Goal: Task Accomplishment & Management: Complete application form

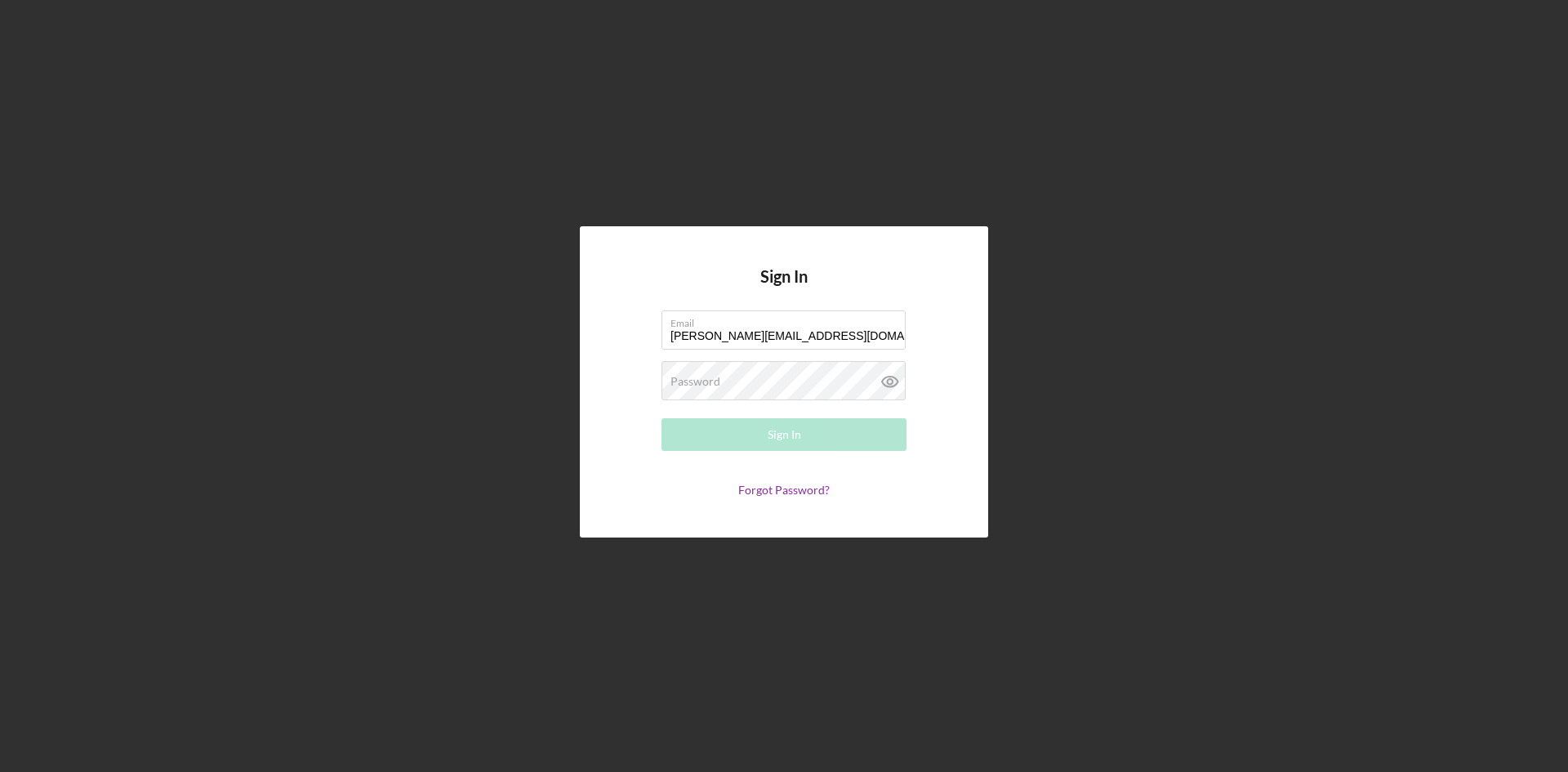
type input "[PERSON_NAME][EMAIL_ADDRESS][DOMAIN_NAME]"
click at [662, 418] on button "Sign In" at bounding box center [784, 434] width 245 height 33
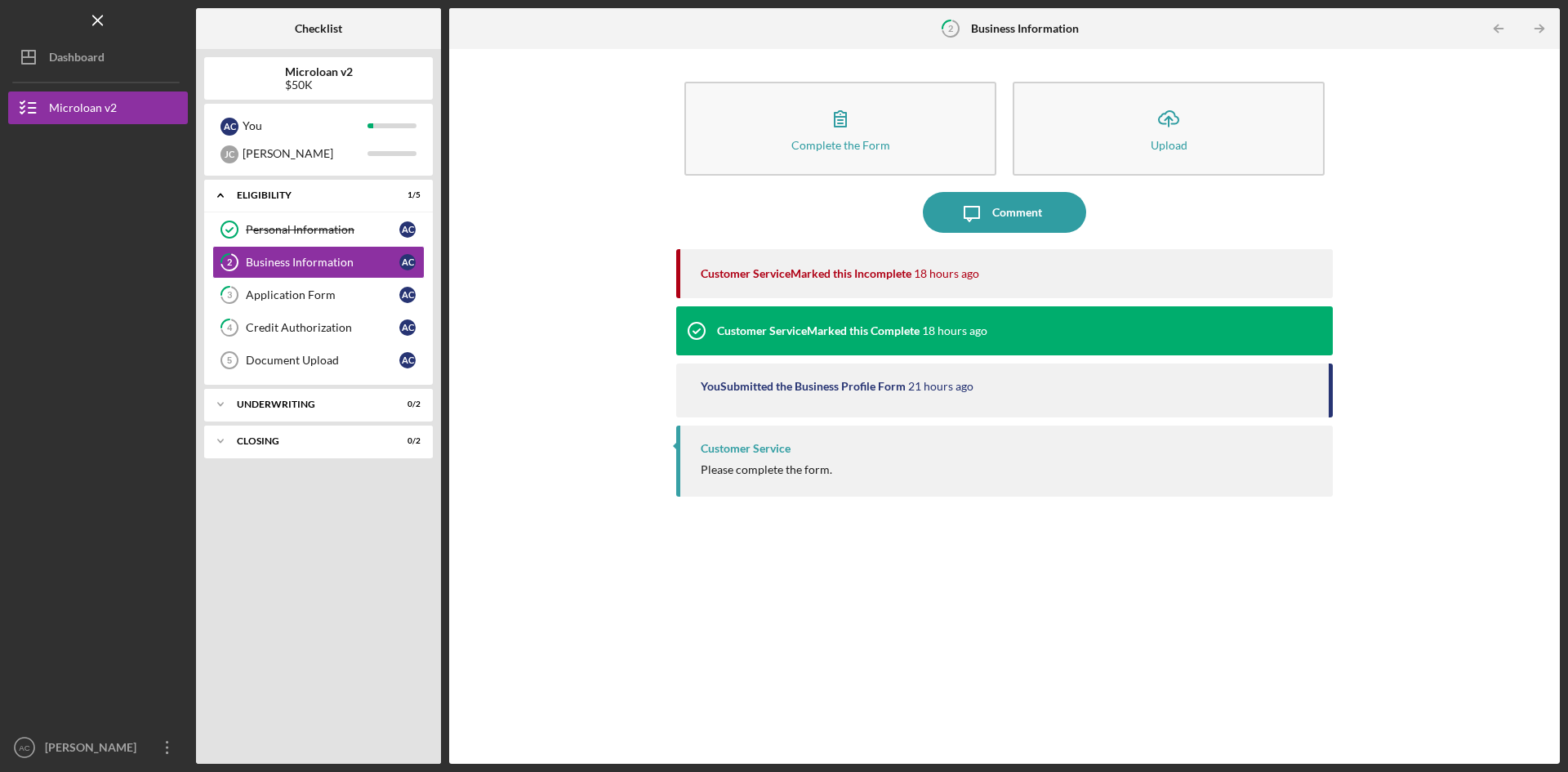
click at [852, 285] on div "Customer Service Marked this Incomplete 18 hours ago" at bounding box center [1008, 274] width 616 height 49
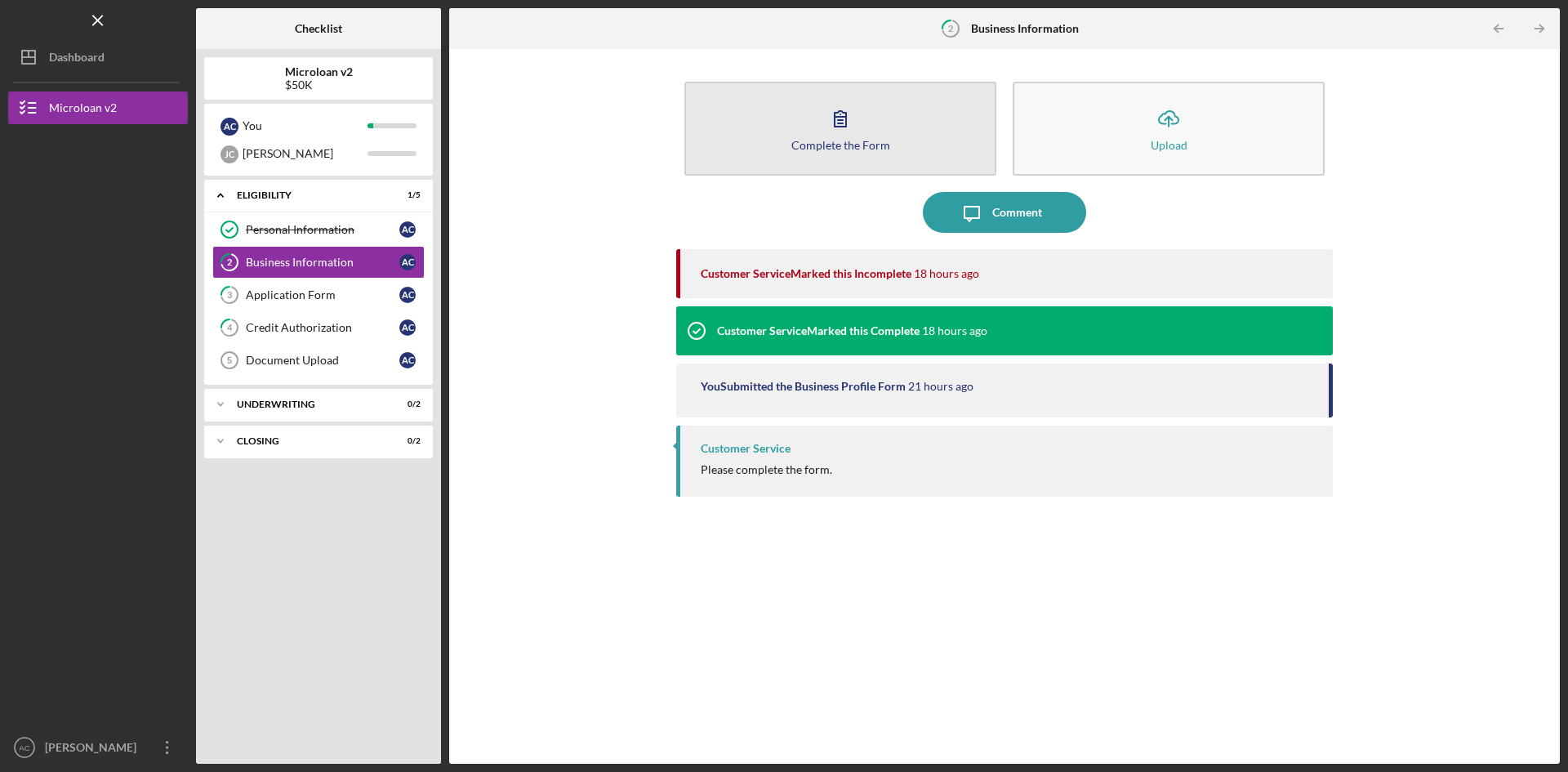
click at [832, 130] on icon "button" at bounding box center [841, 118] width 41 height 41
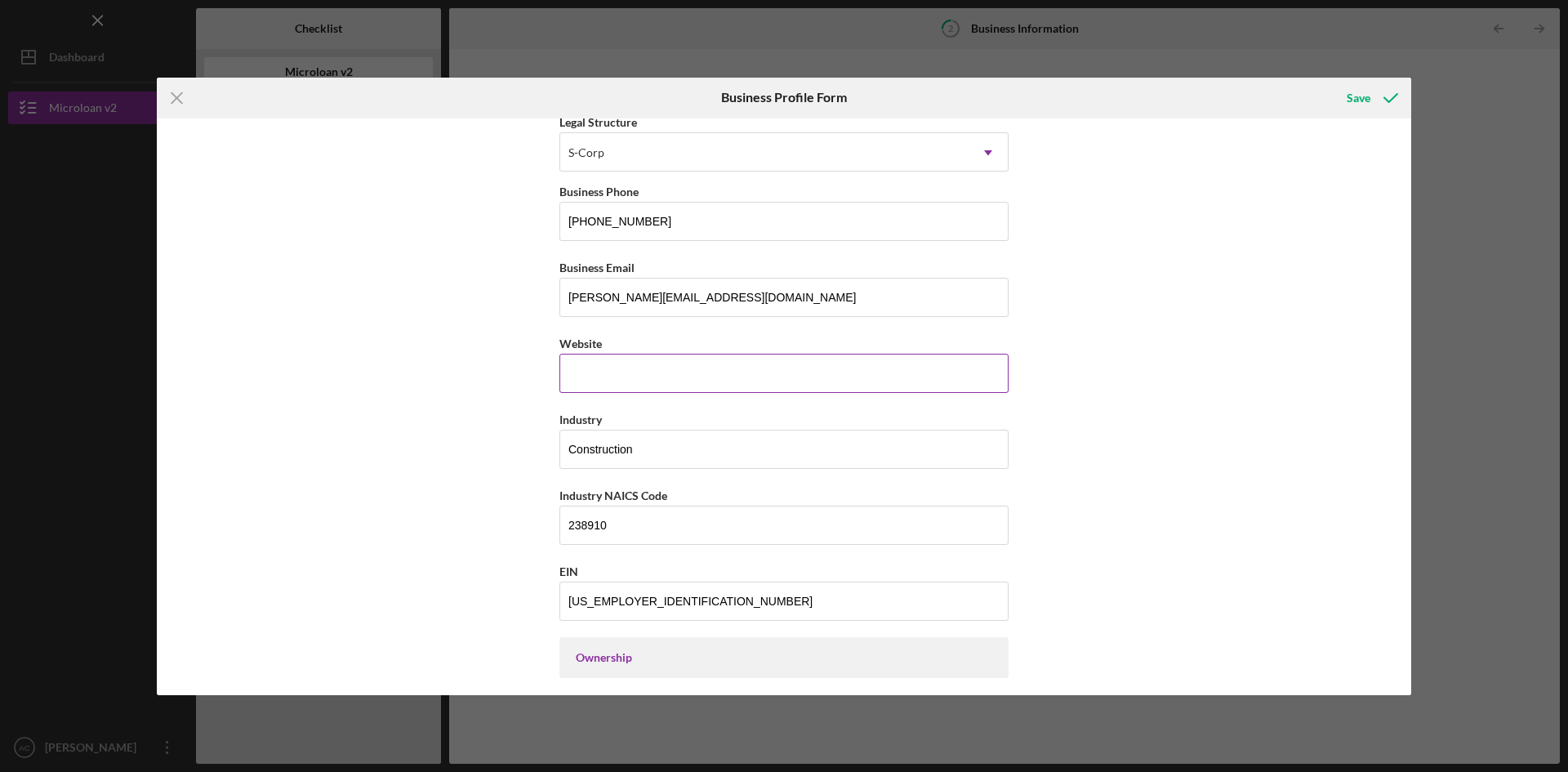
scroll to position [99, 0]
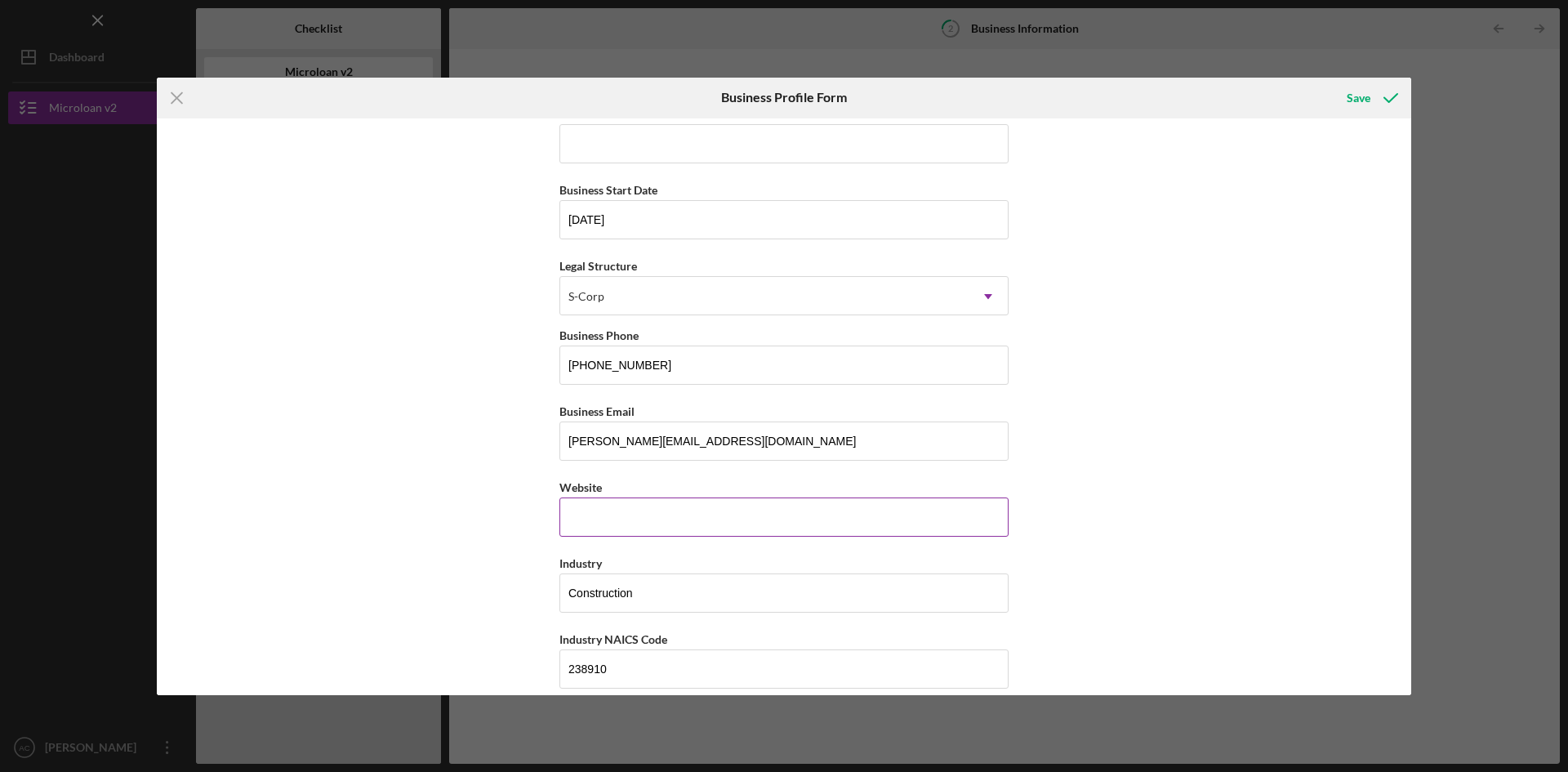
click at [765, 508] on input "Website" at bounding box center [784, 517] width 449 height 39
type input "N"
type input "o"
type input "None"
click at [1222, 530] on div "Business Name SoCal Demolition Company DBA Business Start Date [DATE] Legal Str…" at bounding box center [784, 406] width 1255 height 576
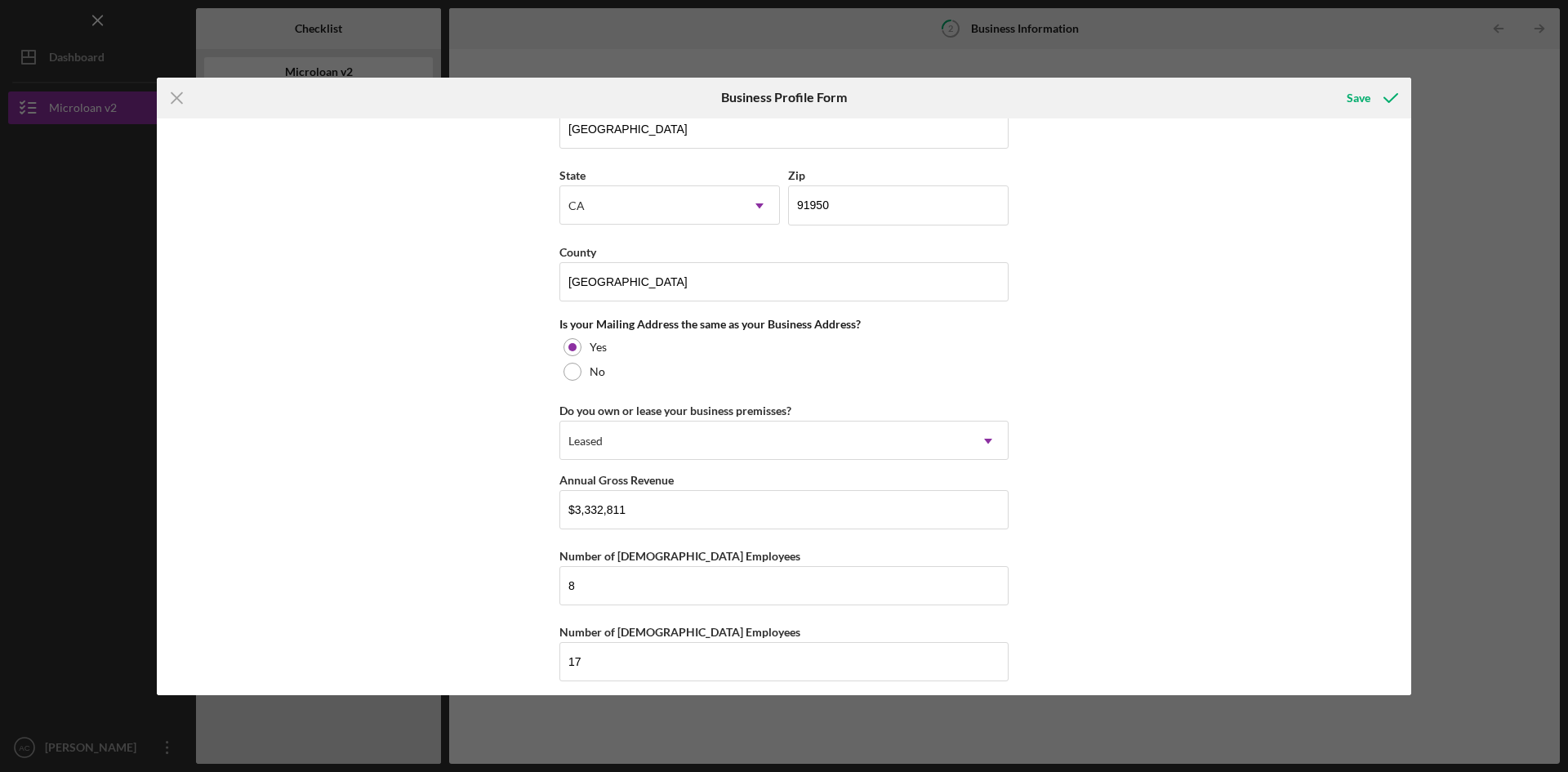
scroll to position [1324, 0]
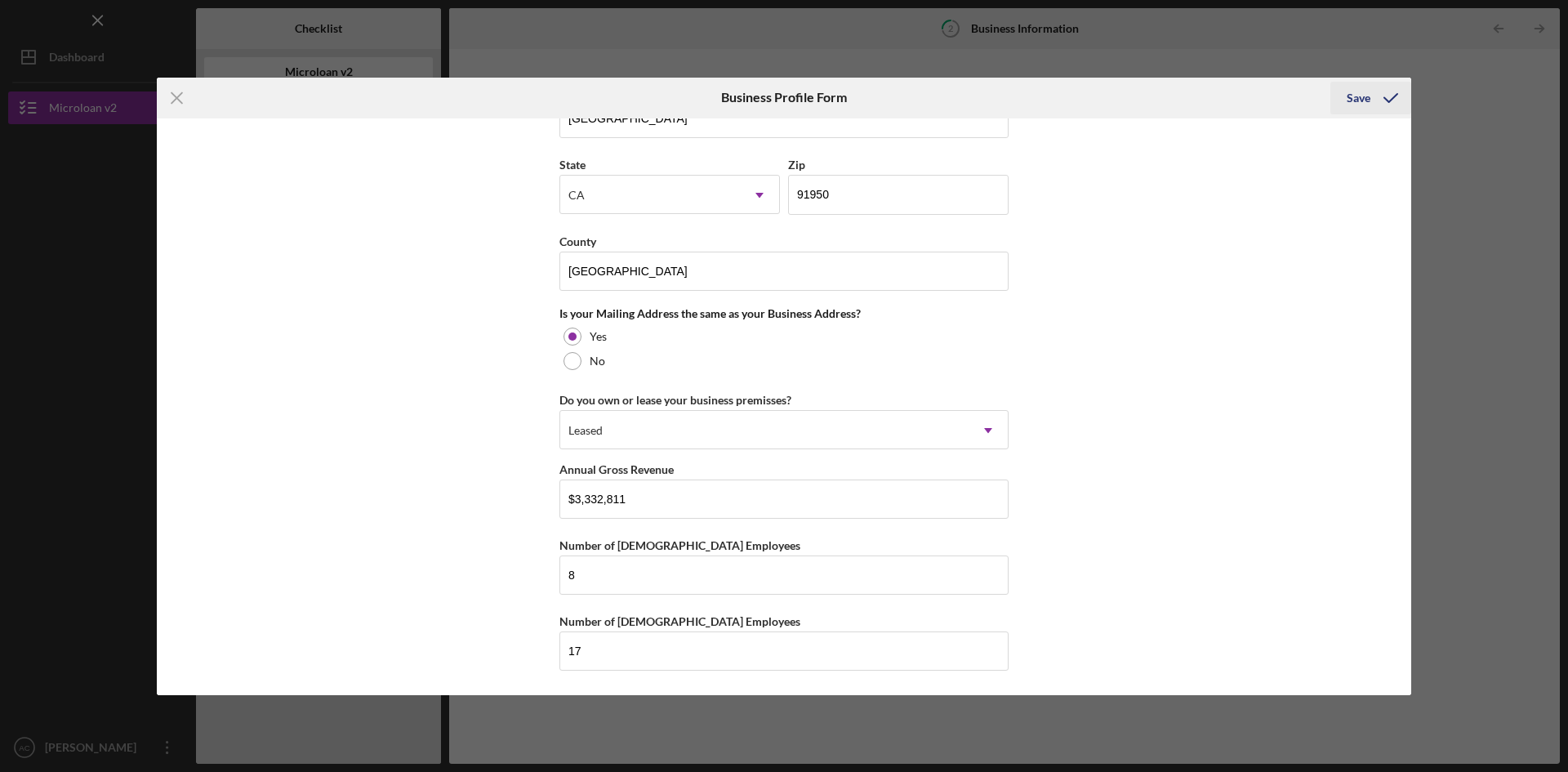
click at [1369, 96] on div "Save" at bounding box center [1358, 98] width 24 height 33
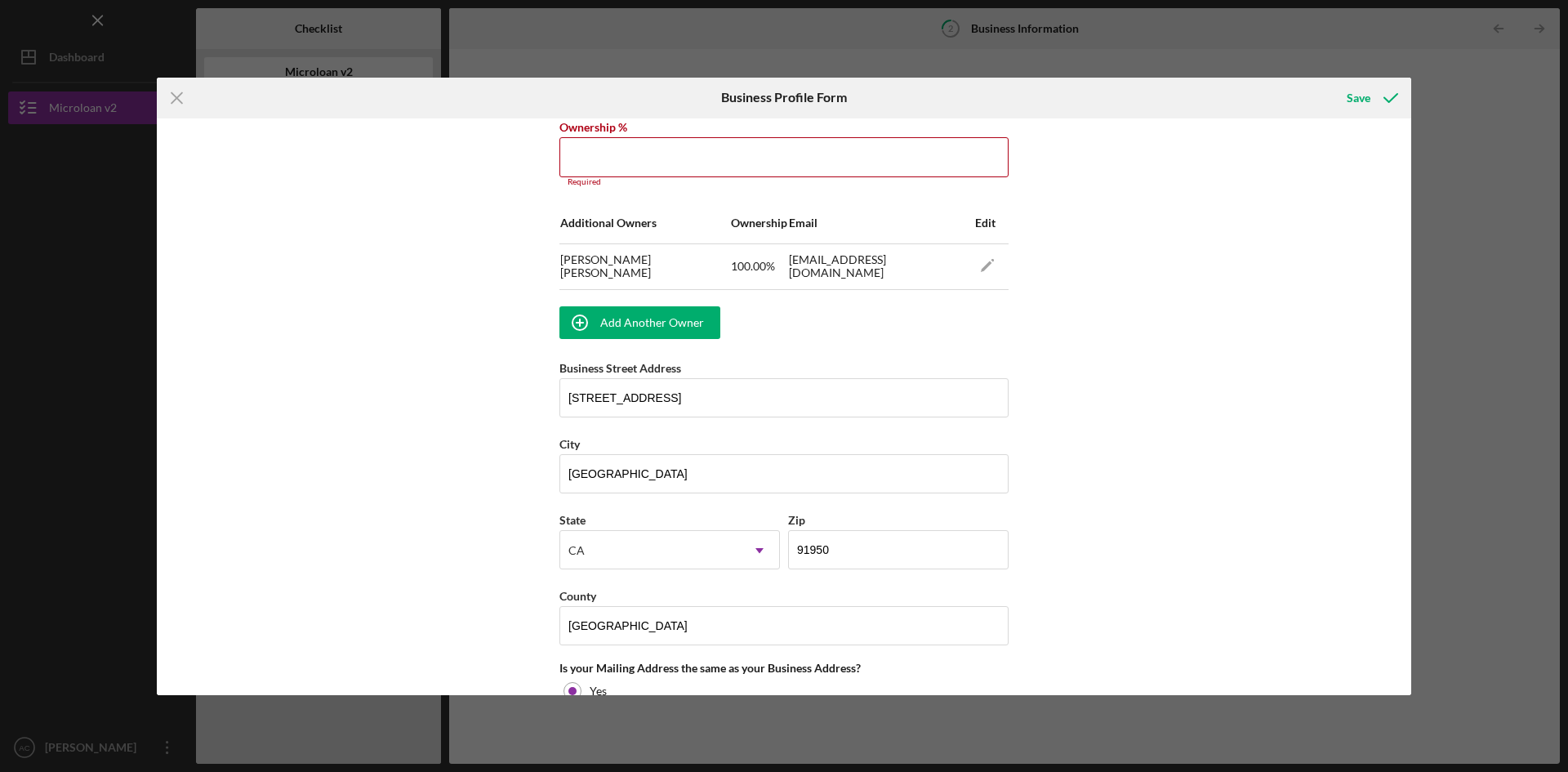
scroll to position [977, 0]
click at [662, 160] on input "Ownership %" at bounding box center [784, 157] width 449 height 39
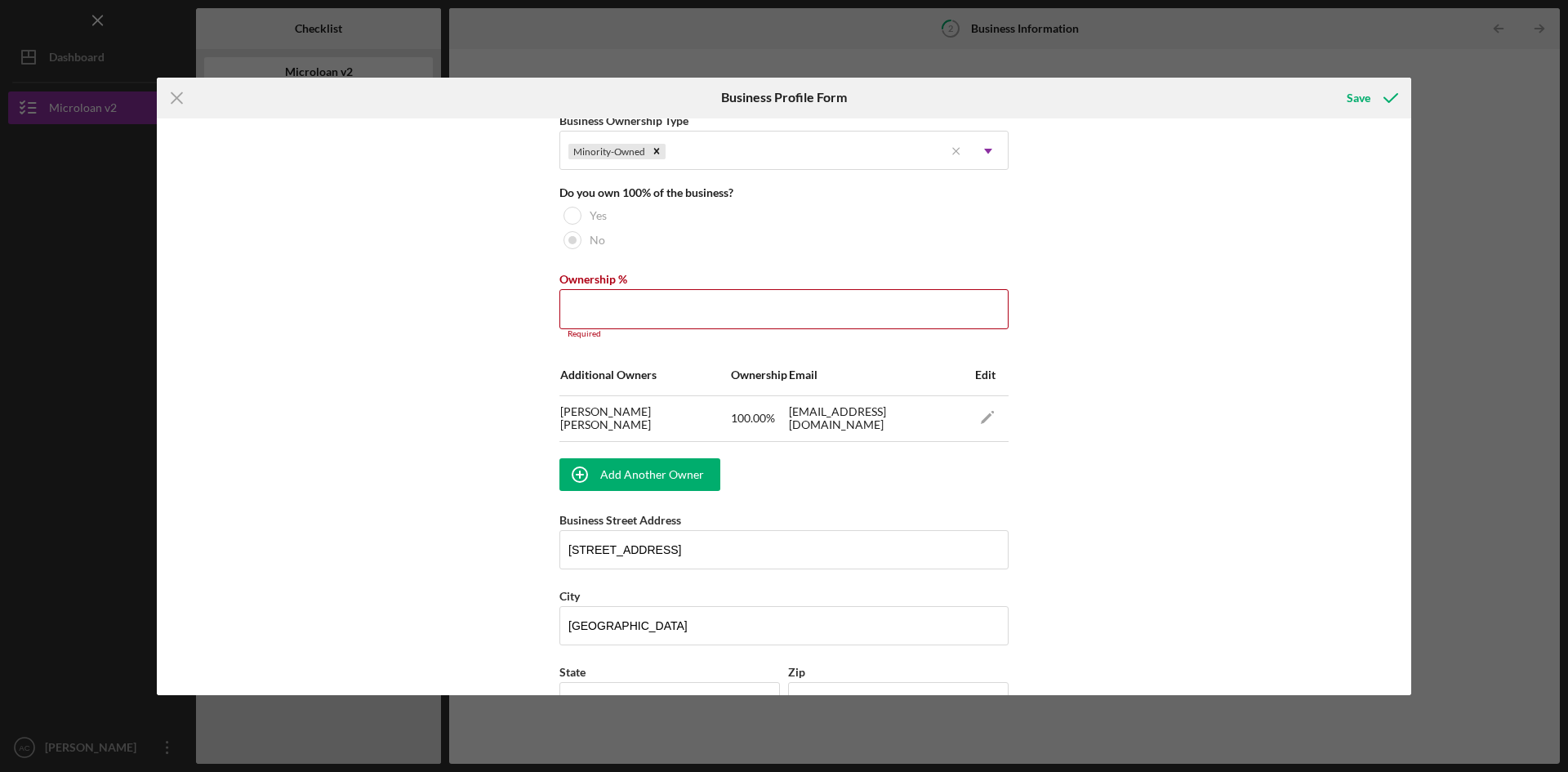
scroll to position [650, 0]
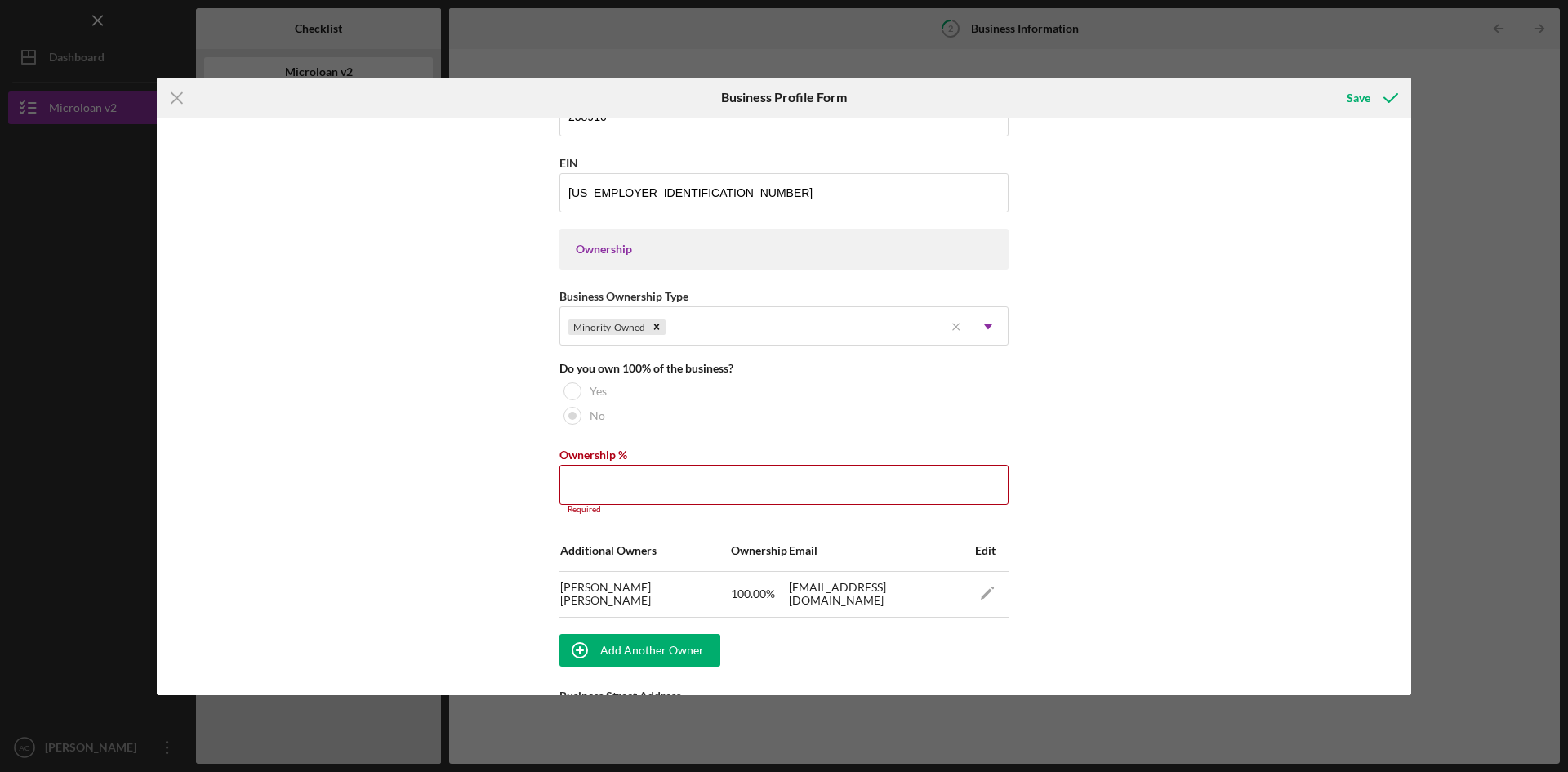
drag, startPoint x: 1244, startPoint y: 439, endPoint x: 1238, endPoint y: 444, distance: 7.8
click at [1244, 439] on div "Business Name SoCal Demolition Company DBA Business Start Date [DATE] Legal Str…" at bounding box center [784, 406] width 1255 height 576
click at [765, 477] on input "Ownership %" at bounding box center [784, 484] width 449 height 39
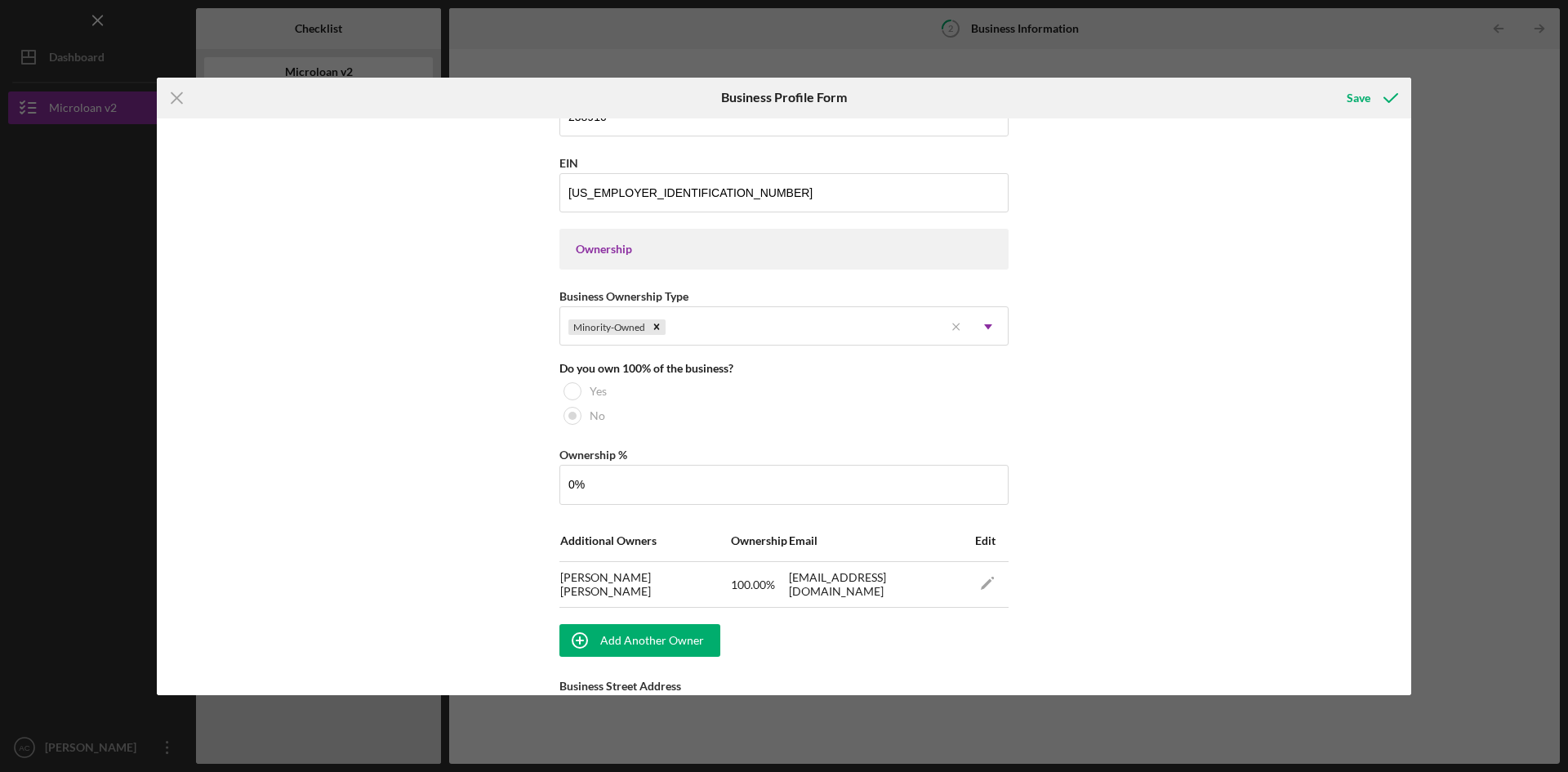
type input "0.00%"
click at [1245, 478] on div "Business Name SoCal Demolition Company DBA Business Start Date [DATE] Legal Str…" at bounding box center [784, 406] width 1255 height 576
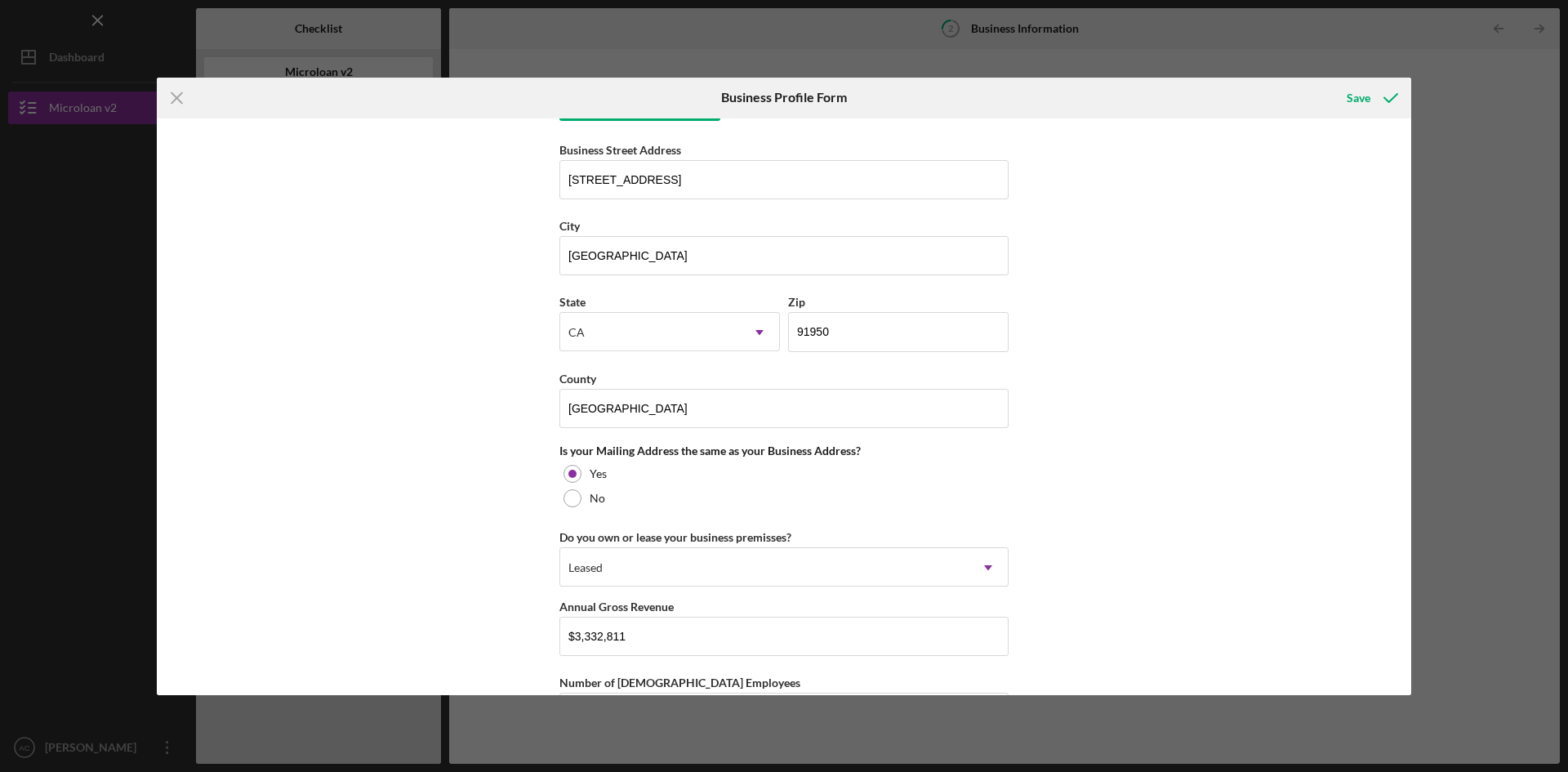
scroll to position [1324, 0]
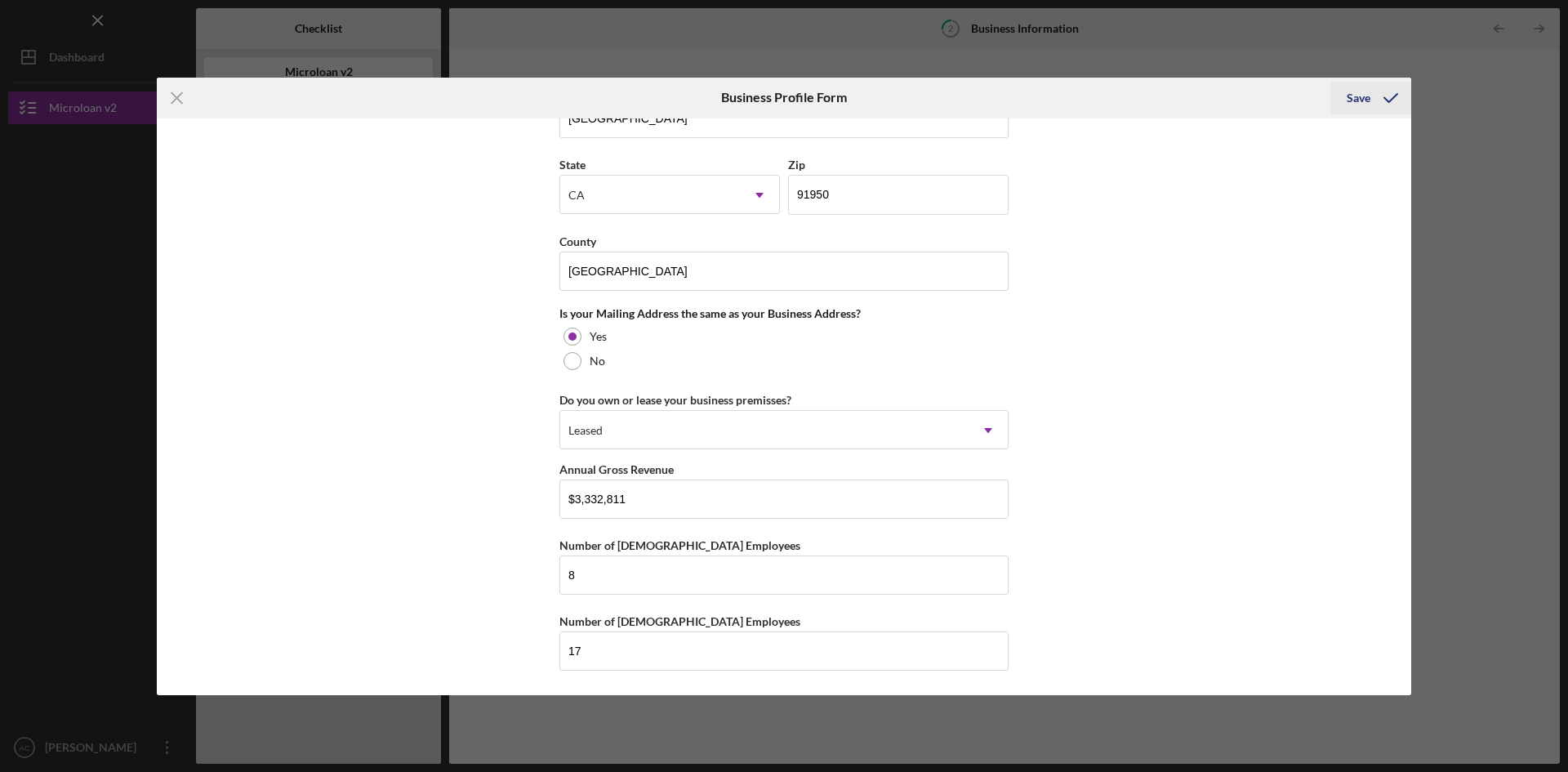
click at [1378, 93] on icon "submit" at bounding box center [1391, 98] width 41 height 41
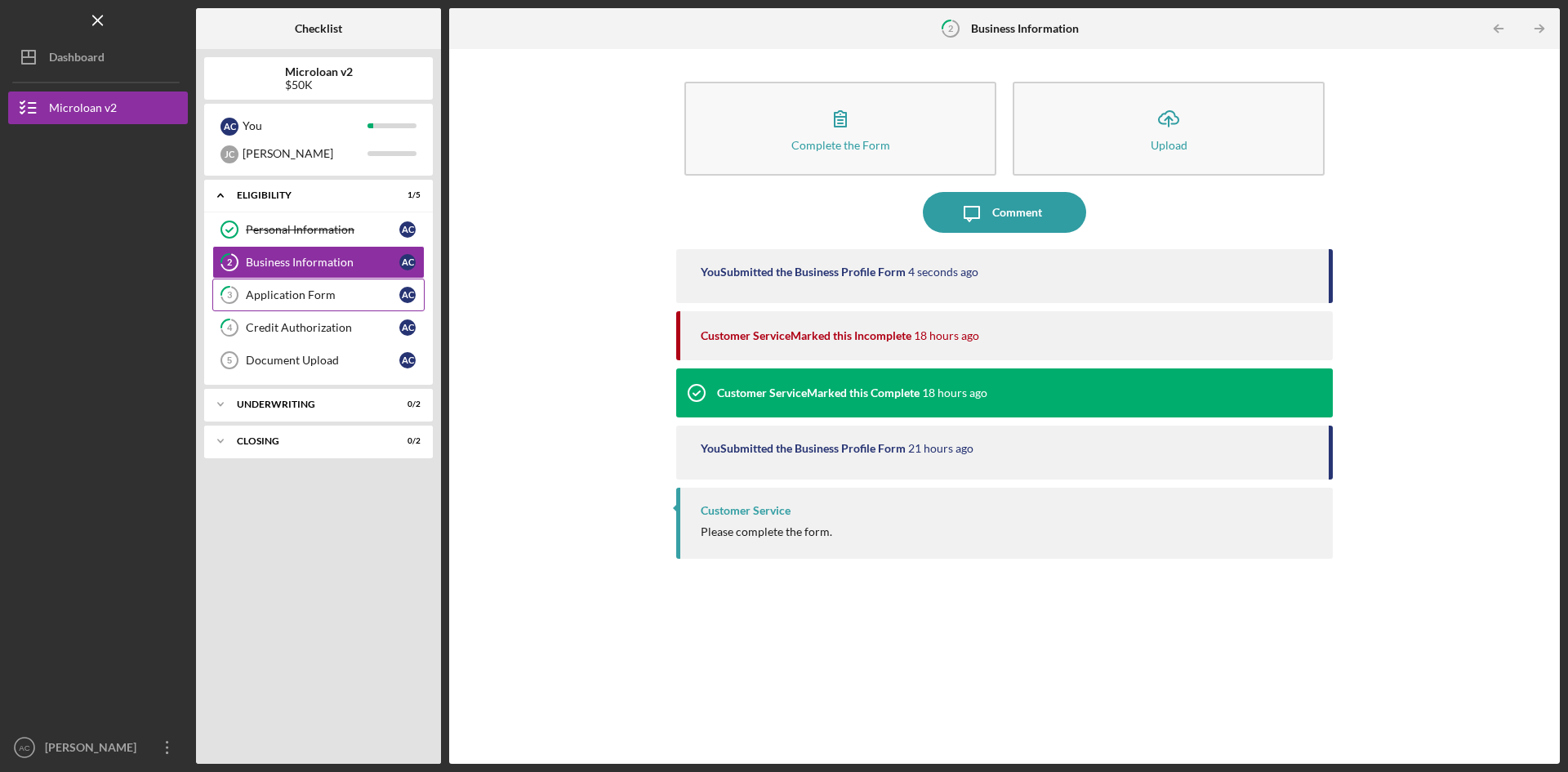
click at [285, 291] on div "Application Form" at bounding box center [323, 294] width 154 height 13
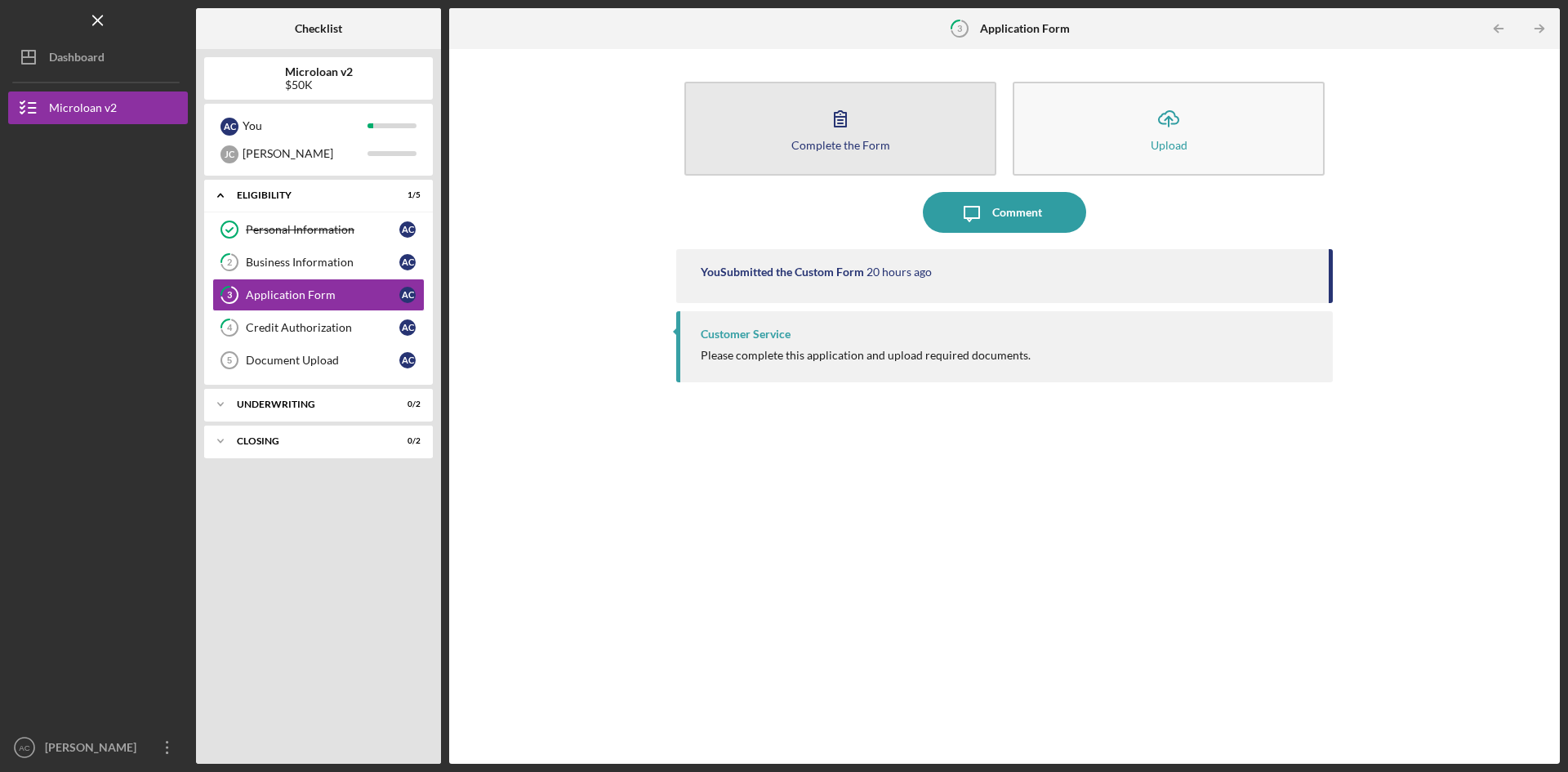
click at [821, 124] on icon "button" at bounding box center [841, 118] width 41 height 41
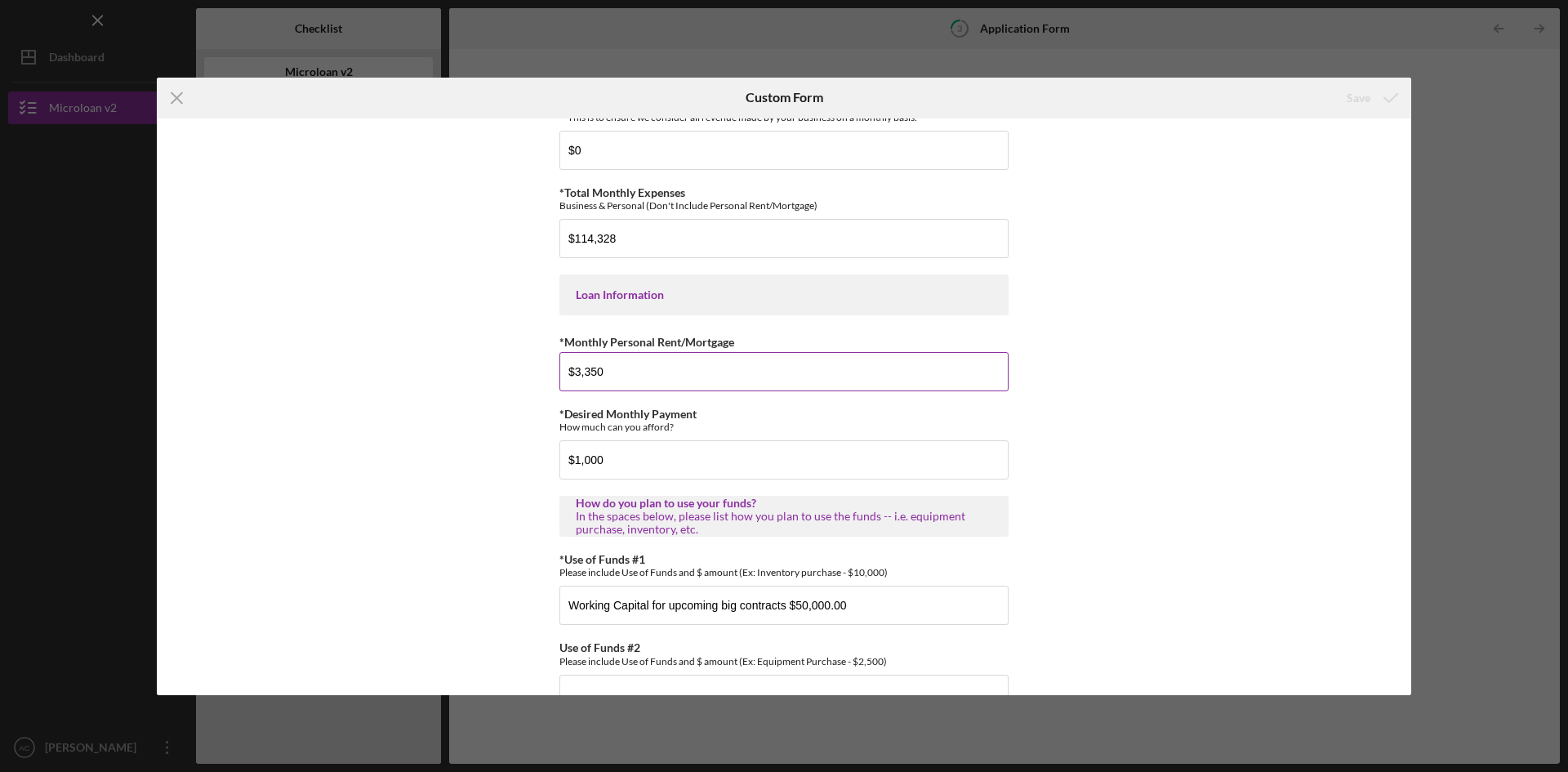
scroll to position [795, 0]
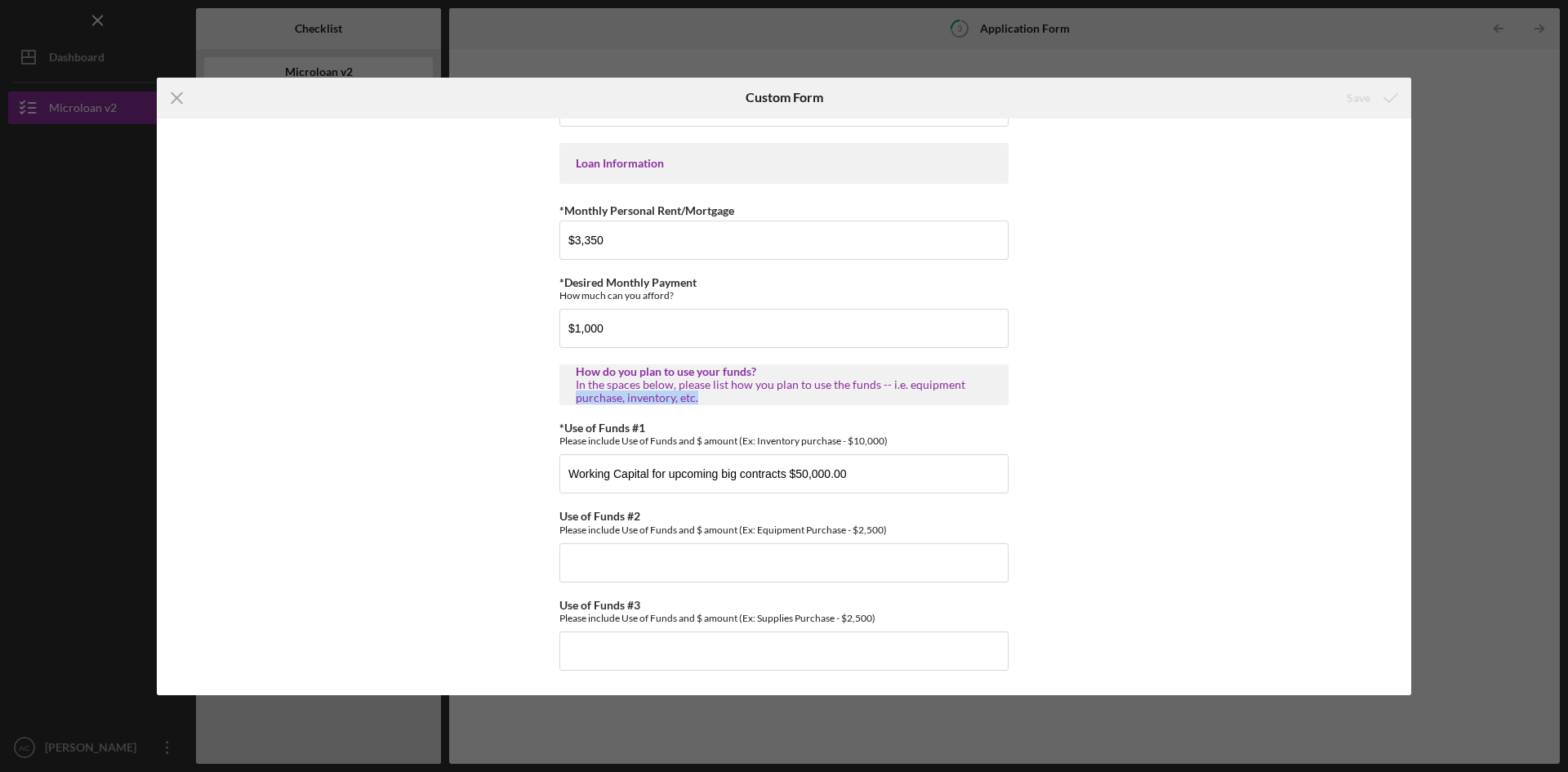
type textarea "purchase, inventory, etc."
click at [1459, 392] on div "Icon/Menu Close Custom Form Save *Applicant Personal Phone Number [PHONE_NUMBER…" at bounding box center [784, 386] width 1568 height 772
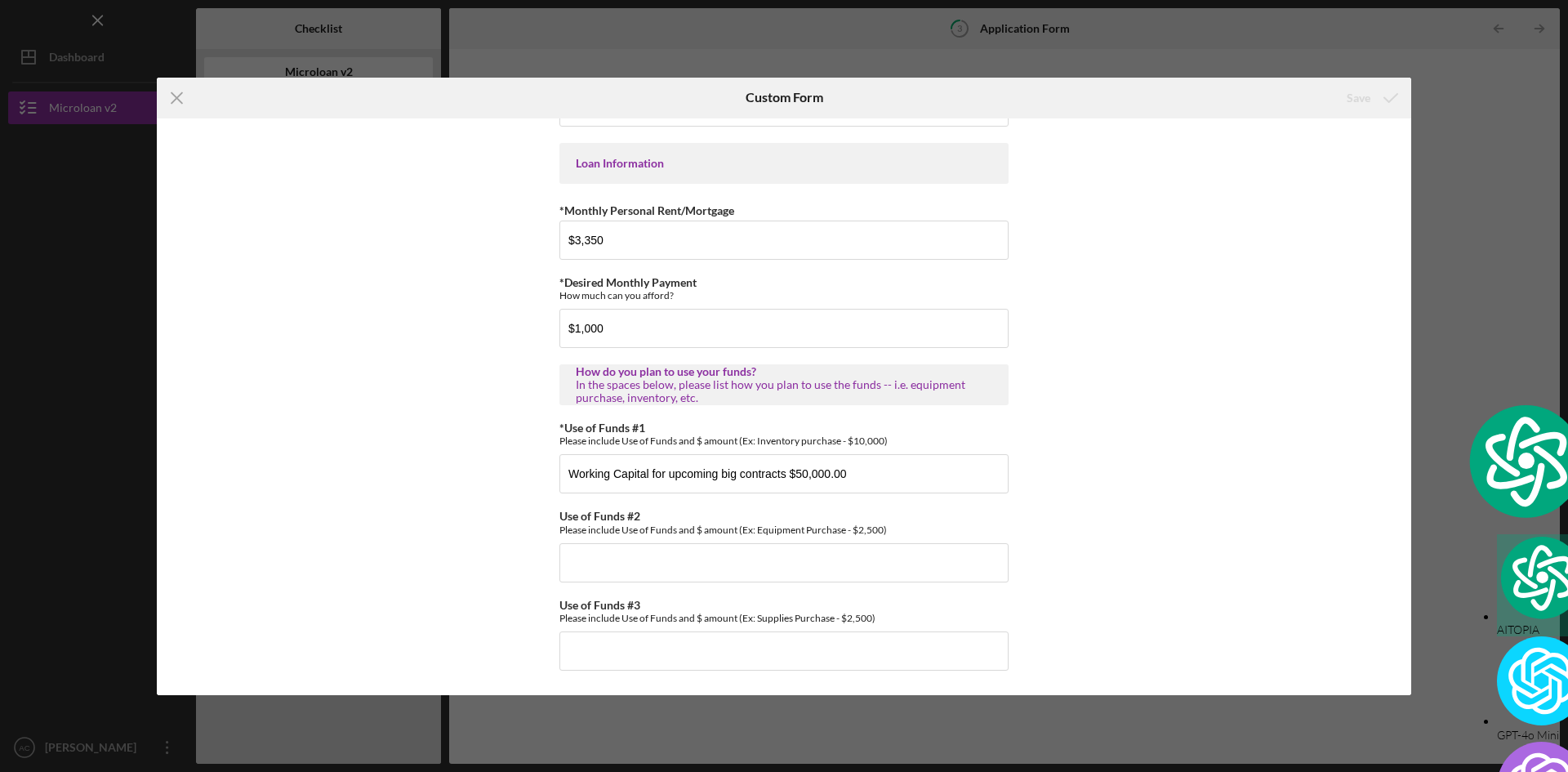
click at [1318, 106] on div "Save" at bounding box center [1201, 98] width 418 height 41
click at [1075, 56] on div "Icon/Menu Close Custom Form Save *Applicant Personal Phone Number [PHONE_NUMBER…" at bounding box center [784, 386] width 1568 height 772
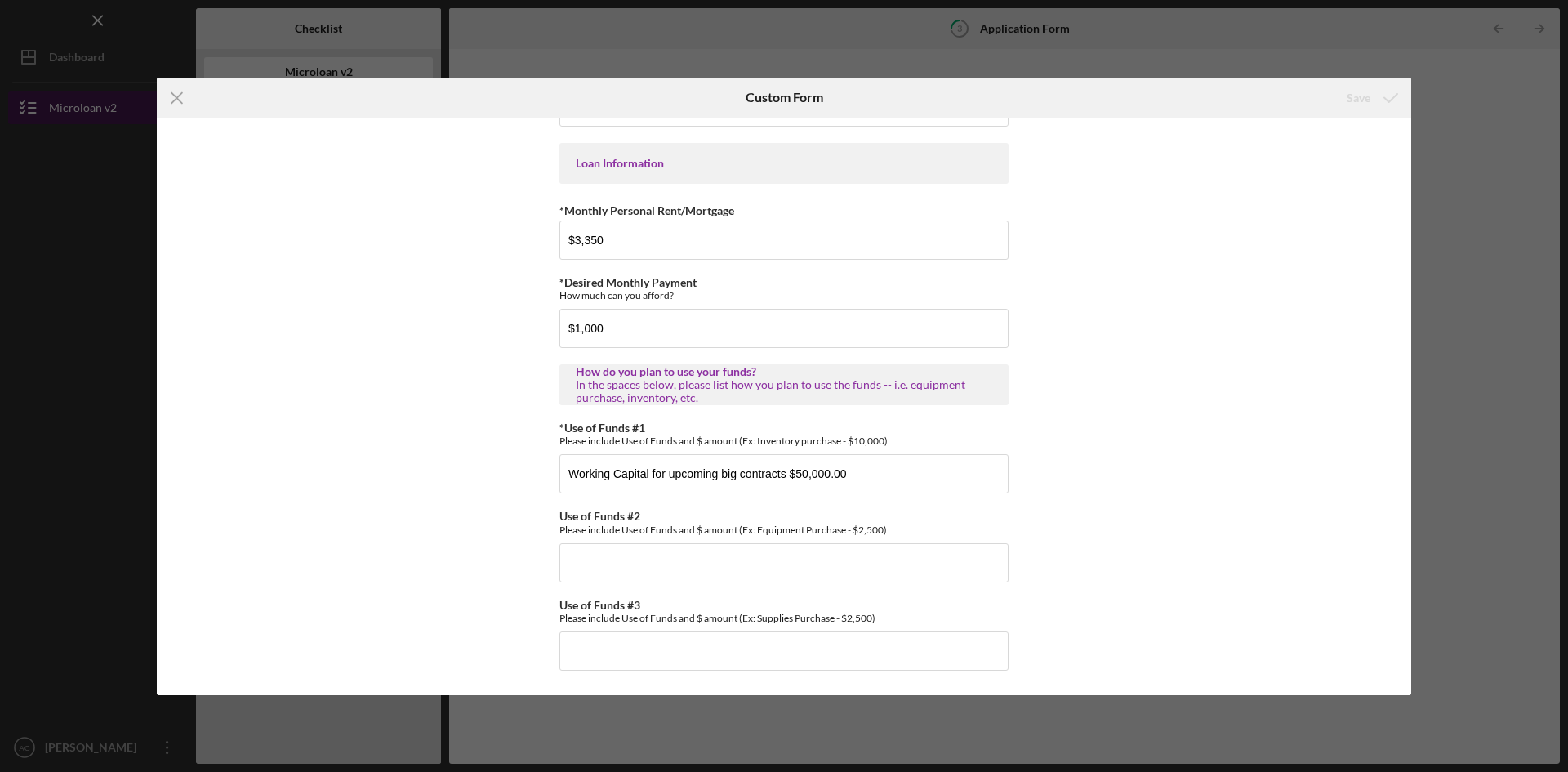
click at [184, 96] on icon "Icon/Menu Close" at bounding box center [177, 98] width 41 height 41
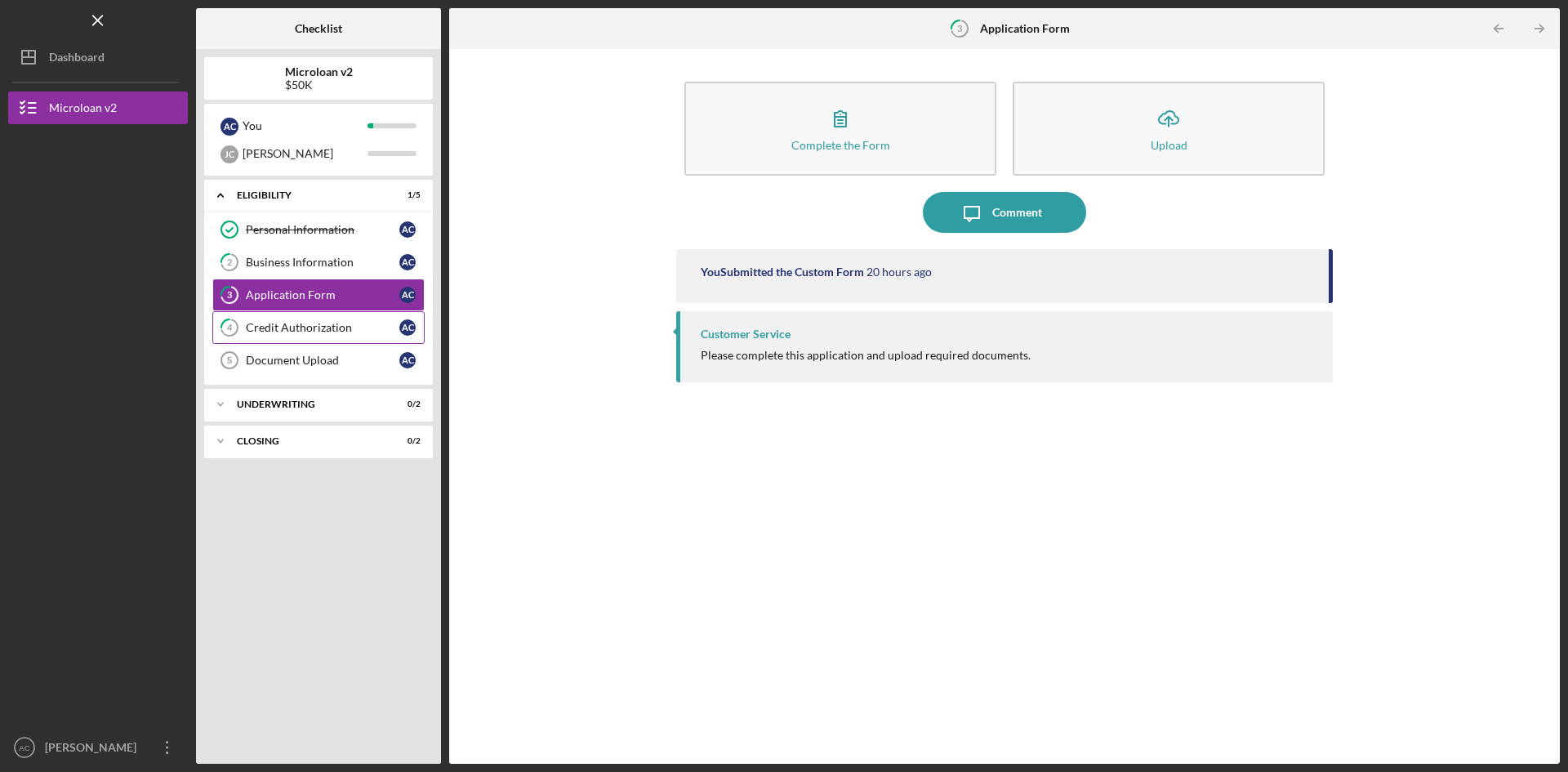
click at [302, 342] on link "4 Credit Authorization A C" at bounding box center [318, 327] width 212 height 33
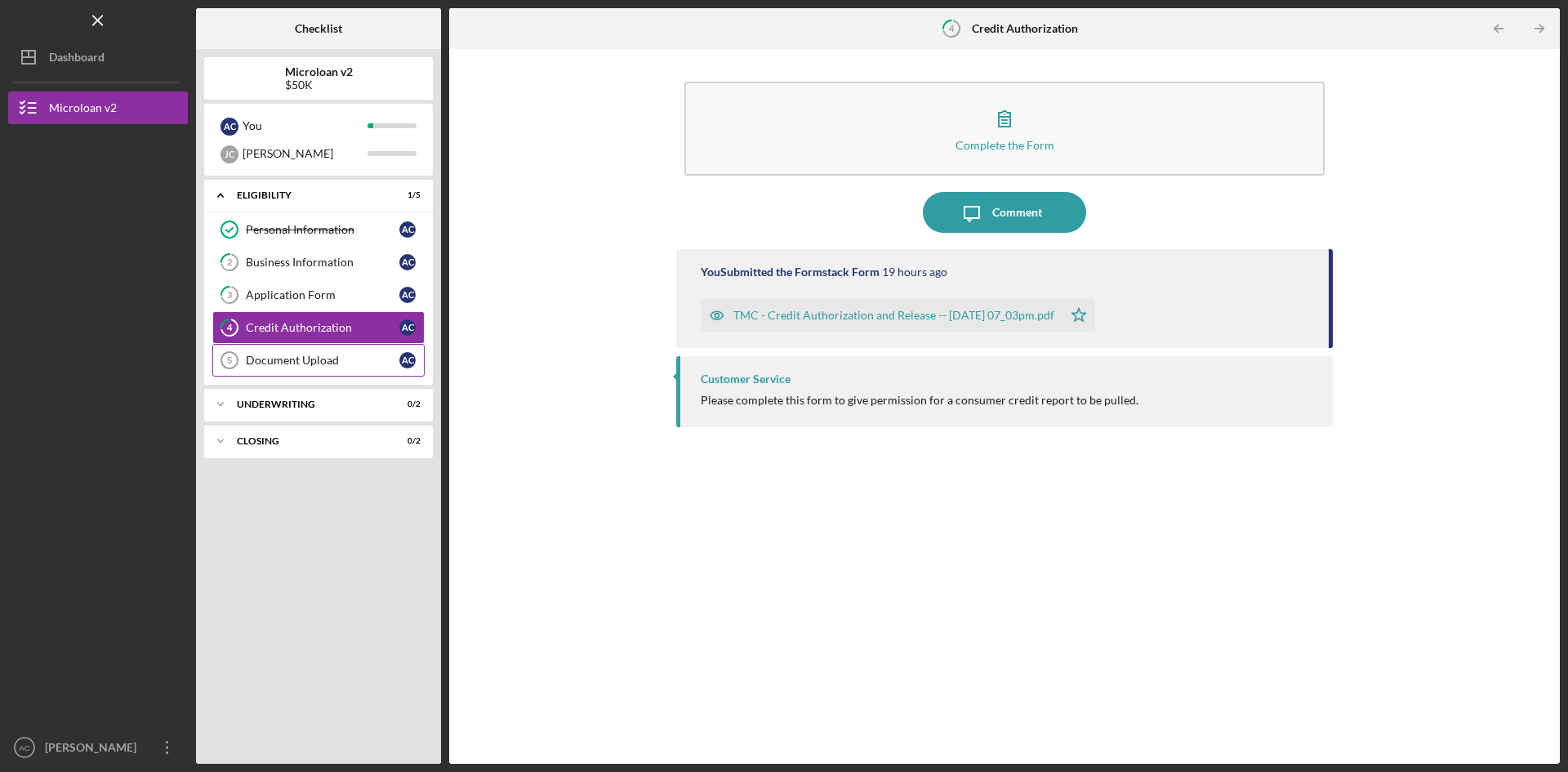
click at [275, 369] on link "Document Upload 5 Document Upload A C" at bounding box center [318, 360] width 212 height 33
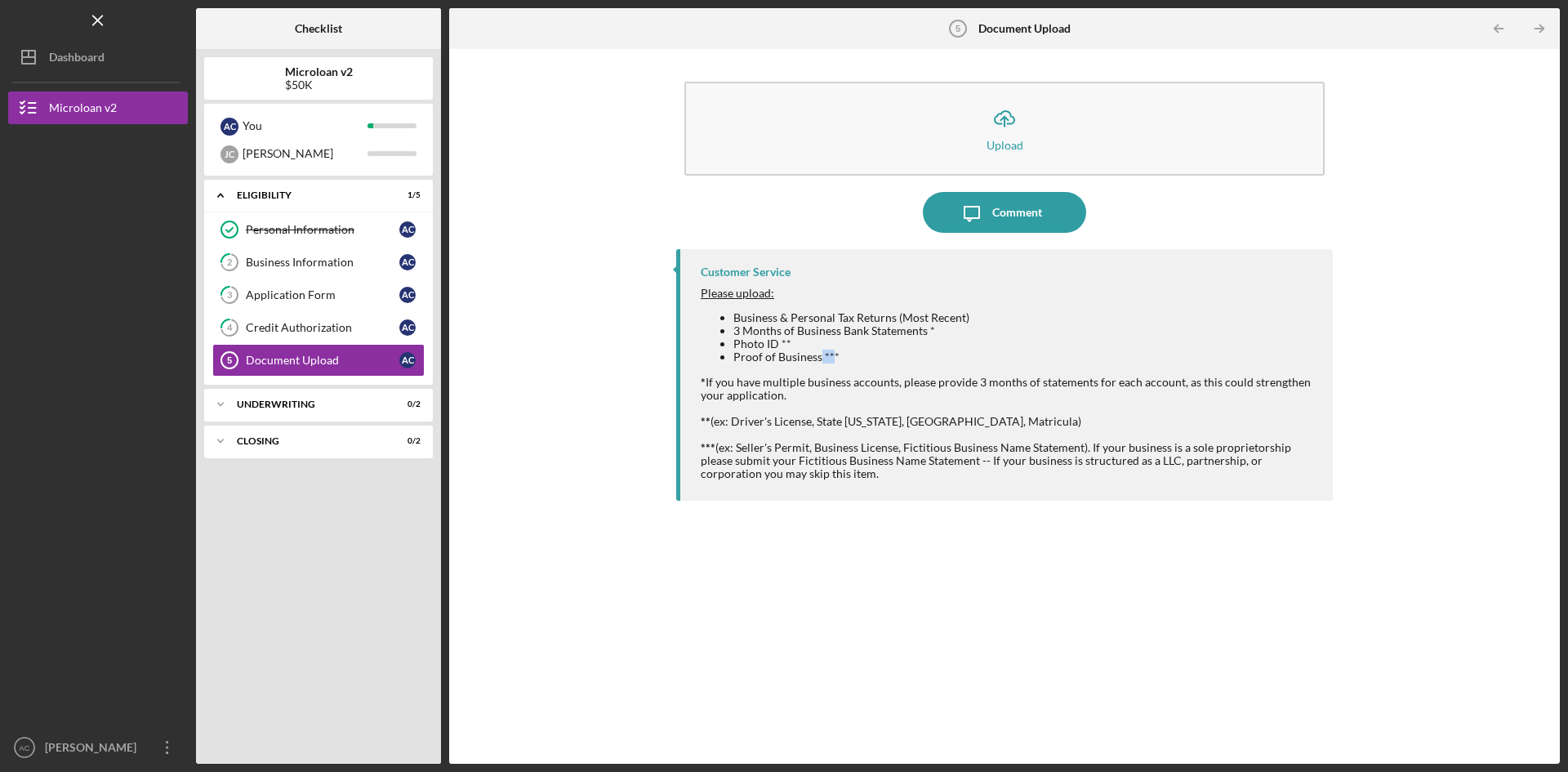
drag, startPoint x: 819, startPoint y: 357, endPoint x: 831, endPoint y: 353, distance: 12.6
click at [831, 353] on li "Proof of Business ***" at bounding box center [1025, 356] width 583 height 13
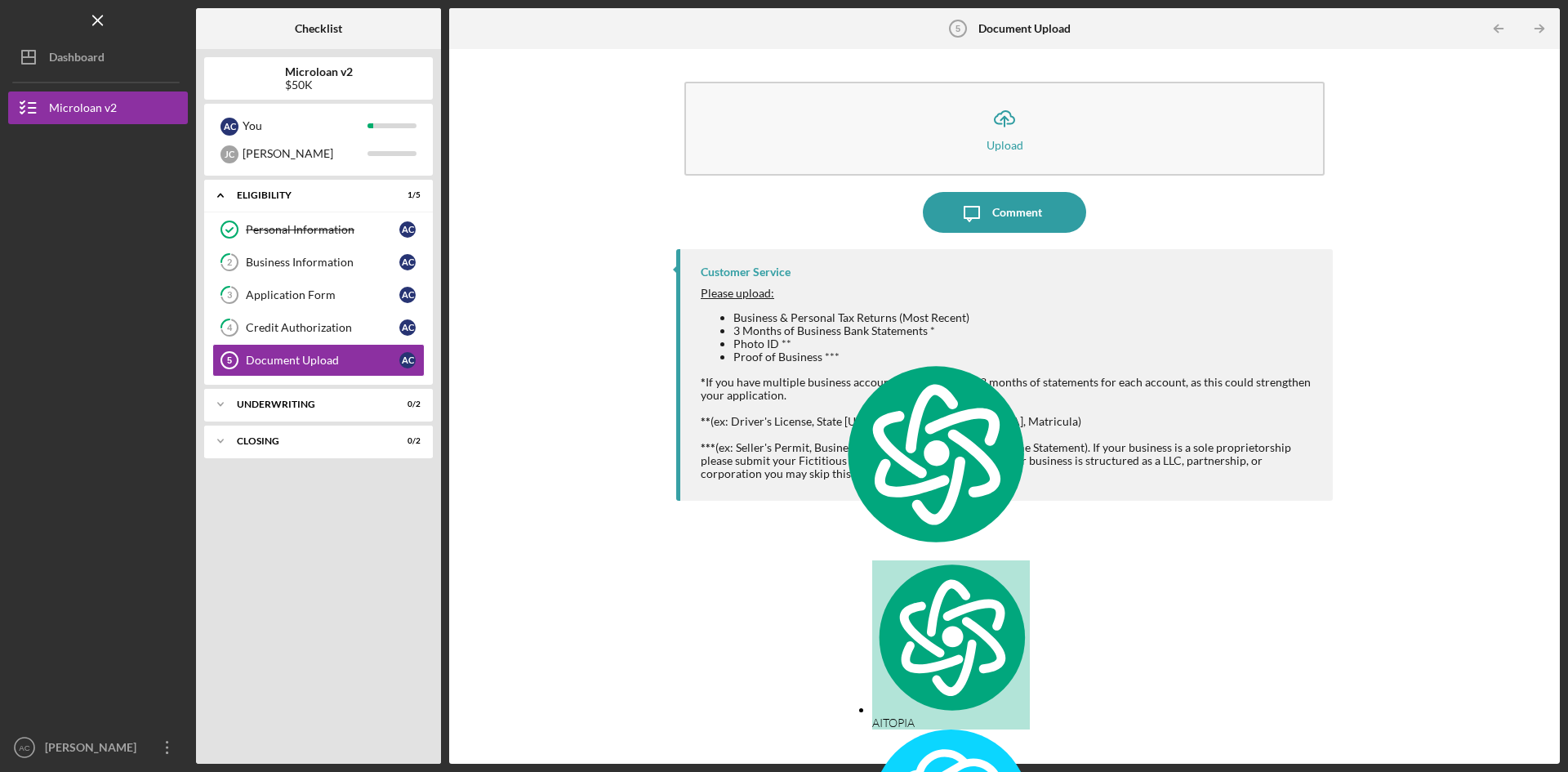
click at [688, 530] on div "Customer Service Please upload: Business & Personal Tax Returns (Most Recent) 3…" at bounding box center [1004, 494] width 656 height 490
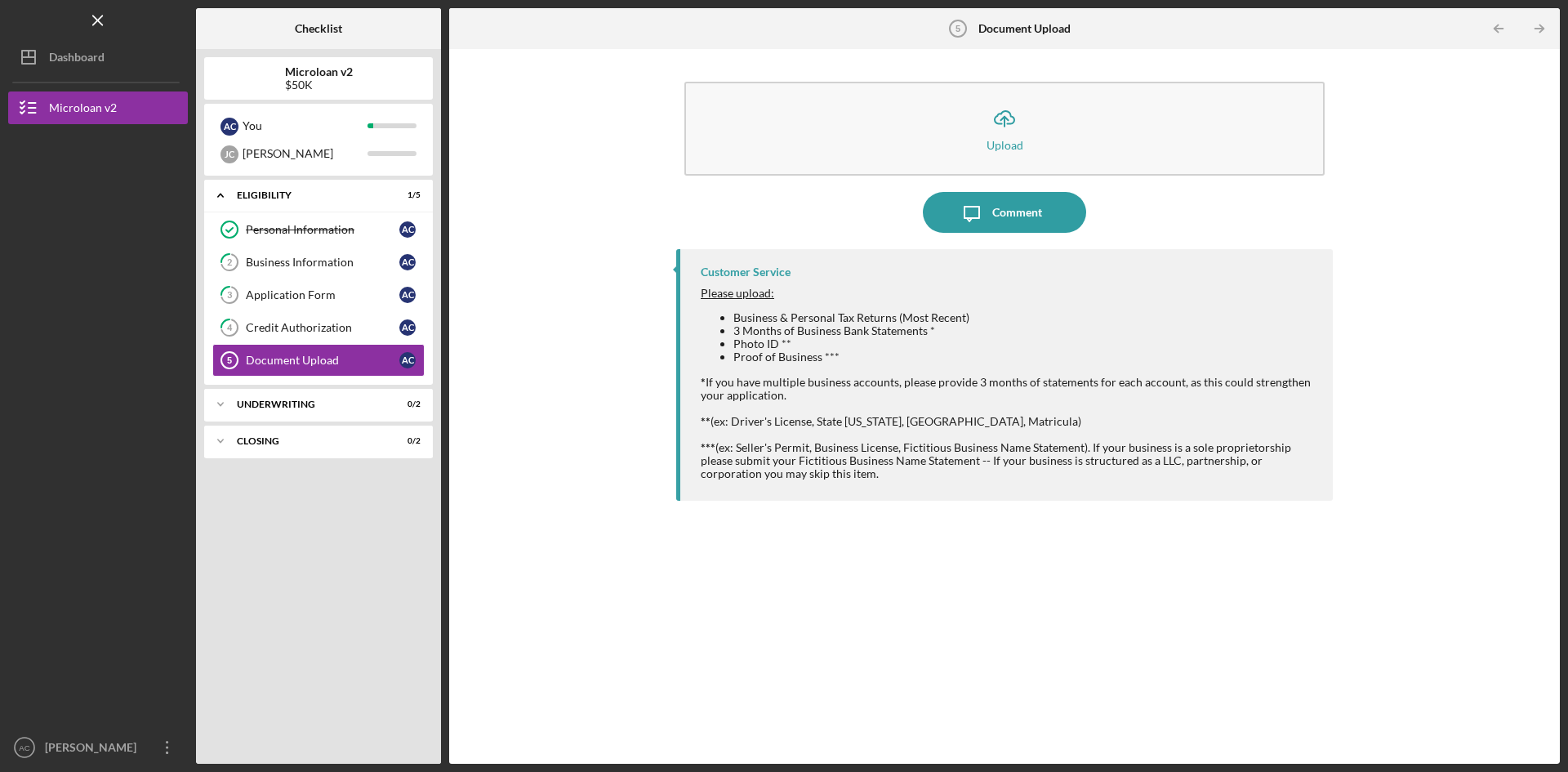
click at [623, 697] on div "Icon/Upload Upload Icon/Message Comment Customer Service Please upload: Busines…" at bounding box center [1004, 406] width 1094 height 699
